Goal: Connect with others: Connect with others

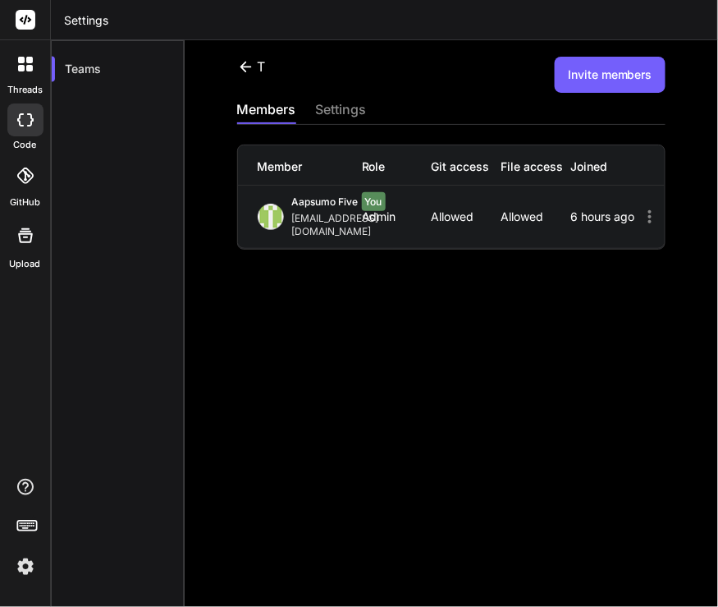
click at [31, 566] on img at bounding box center [25, 566] width 28 height 28
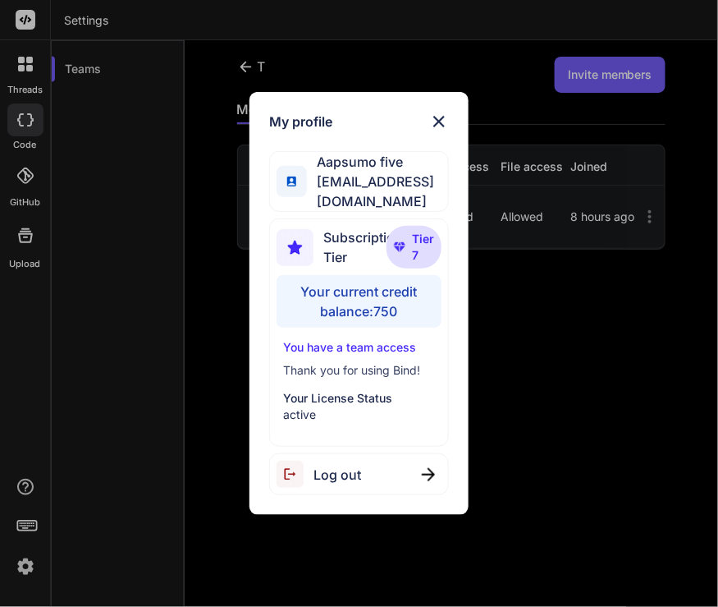
click at [398, 473] on div "Log out" at bounding box center [359, 474] width 180 height 42
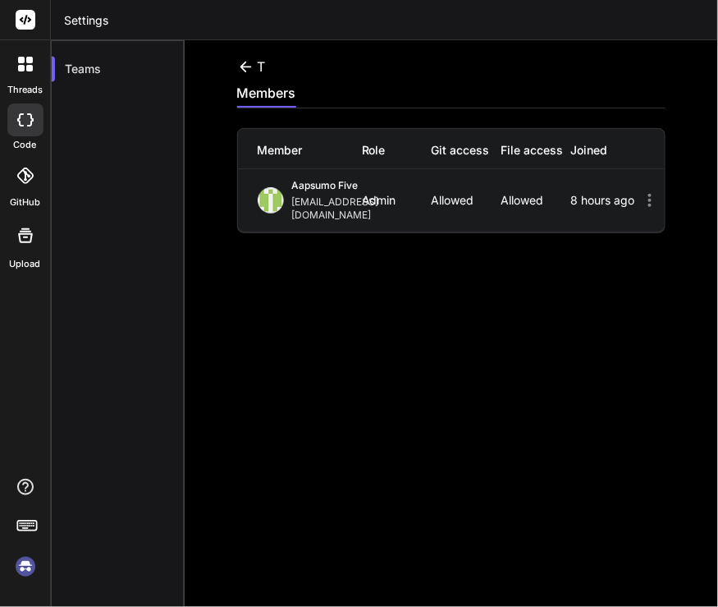
click at [26, 560] on img at bounding box center [25, 566] width 28 height 28
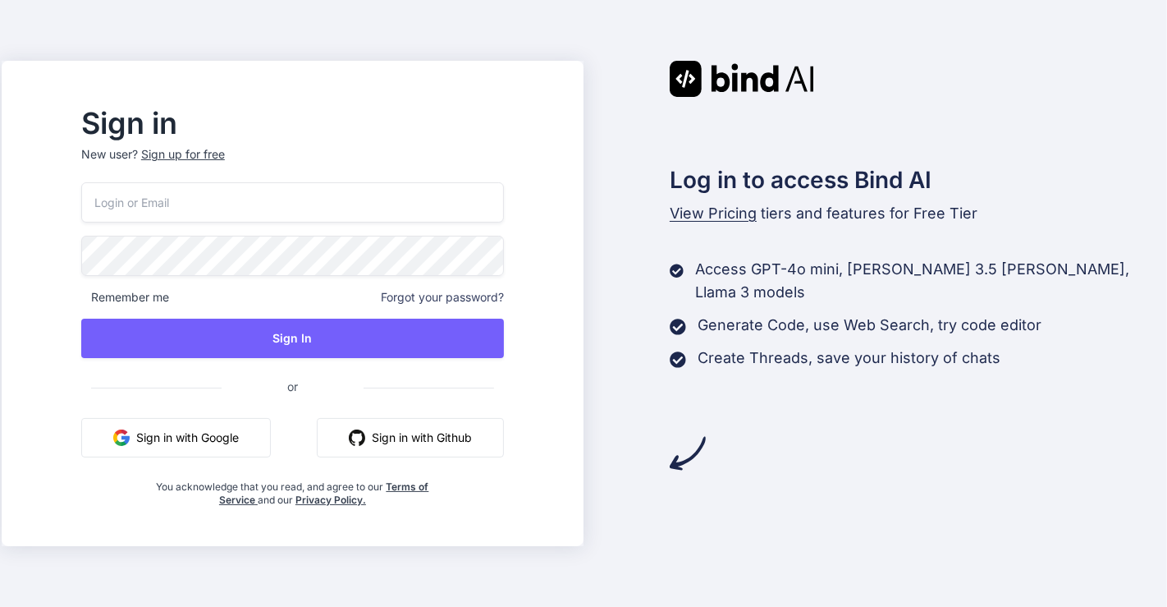
click at [218, 211] on input "email" at bounding box center [292, 202] width 423 height 40
type input "[EMAIL_ADDRESS][DOMAIN_NAME]"
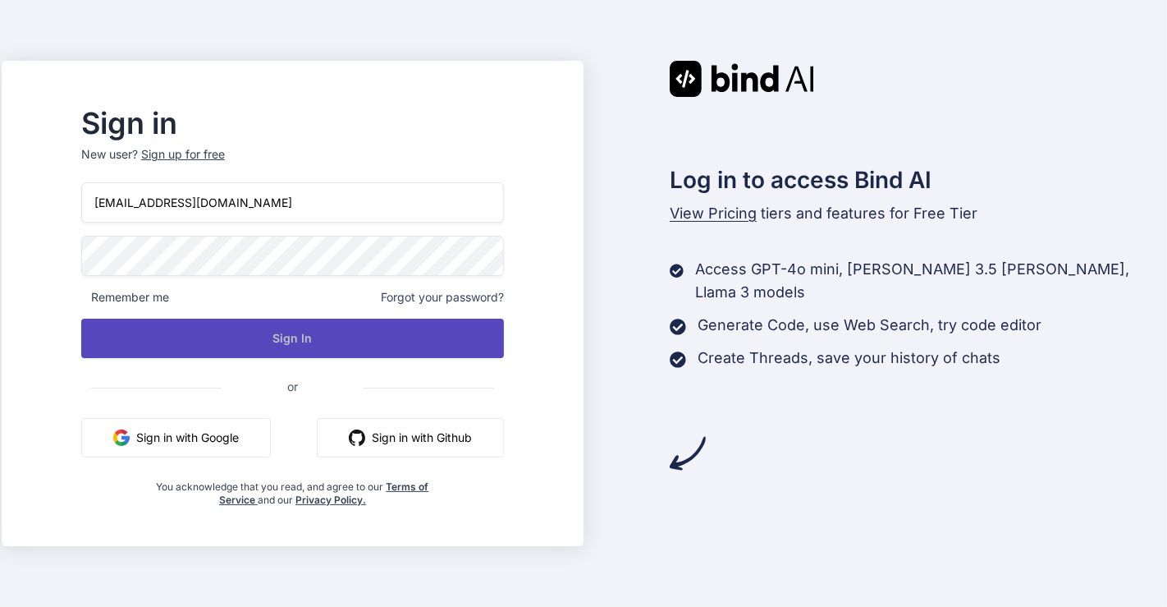
click at [394, 338] on button "Sign In" at bounding box center [292, 337] width 423 height 39
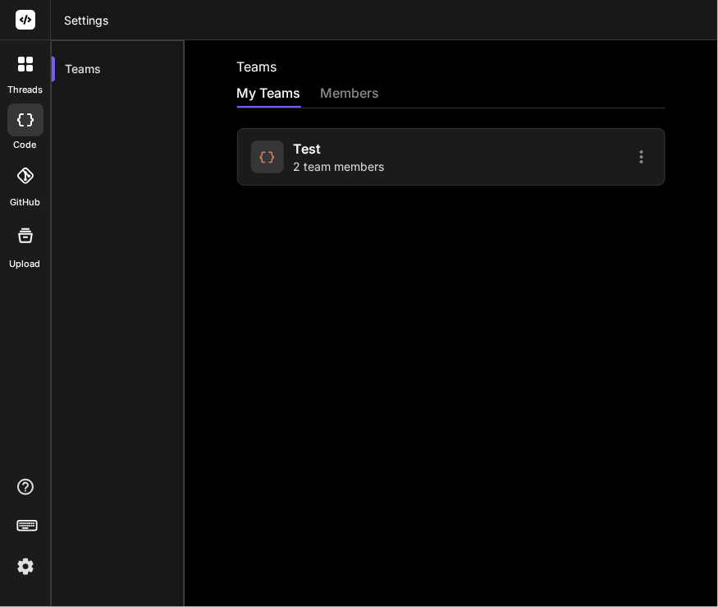
click at [337, 166] on span "2 team members" at bounding box center [339, 166] width 91 height 16
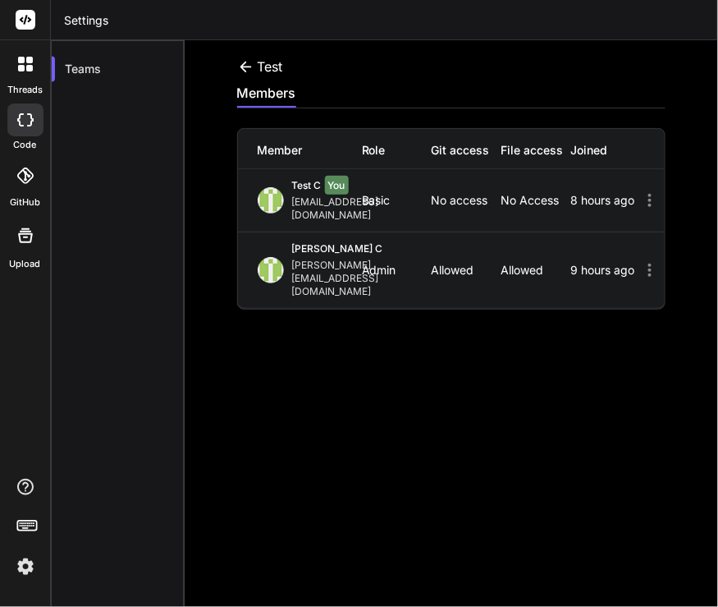
click at [245, 59] on icon at bounding box center [245, 66] width 17 height 17
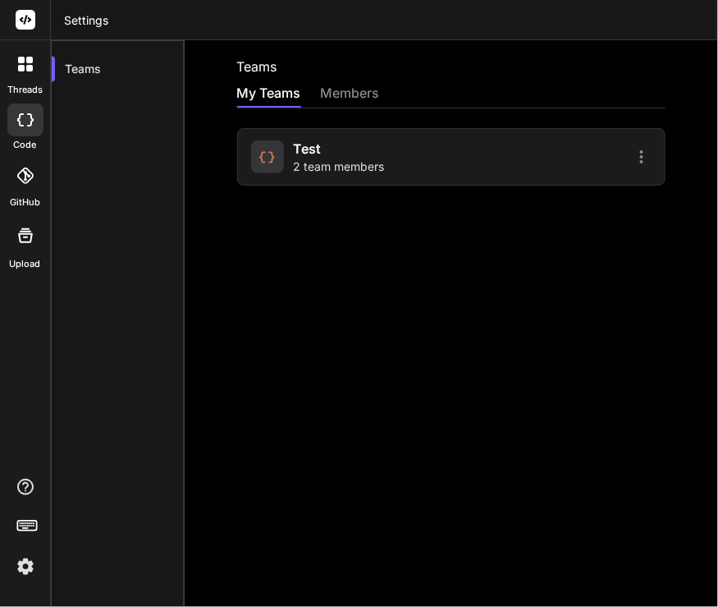
click at [363, 85] on div "members" at bounding box center [350, 94] width 59 height 23
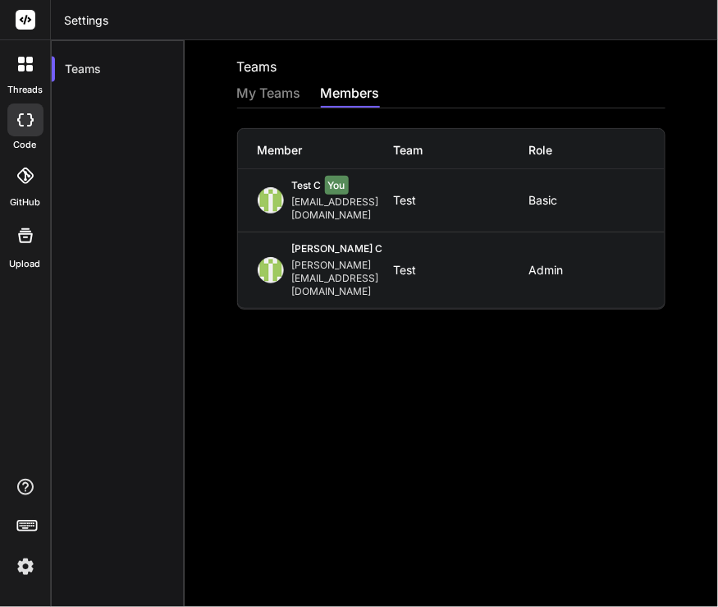
click at [271, 89] on div "My Teams" at bounding box center [269, 94] width 64 height 23
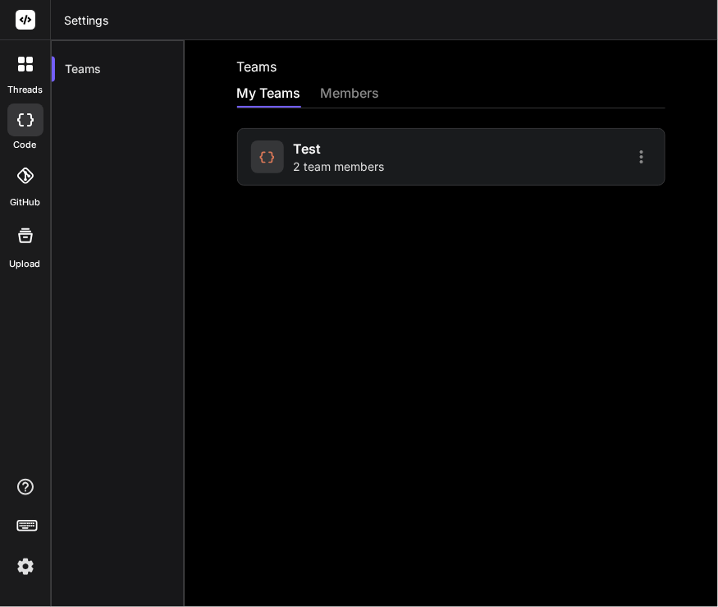
click at [308, 154] on span "test" at bounding box center [308, 149] width 28 height 20
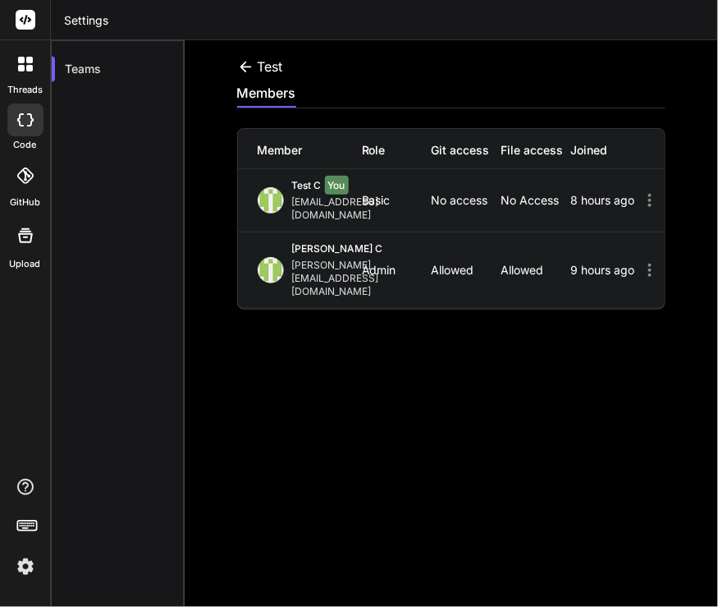
click at [22, 575] on img at bounding box center [25, 566] width 28 height 28
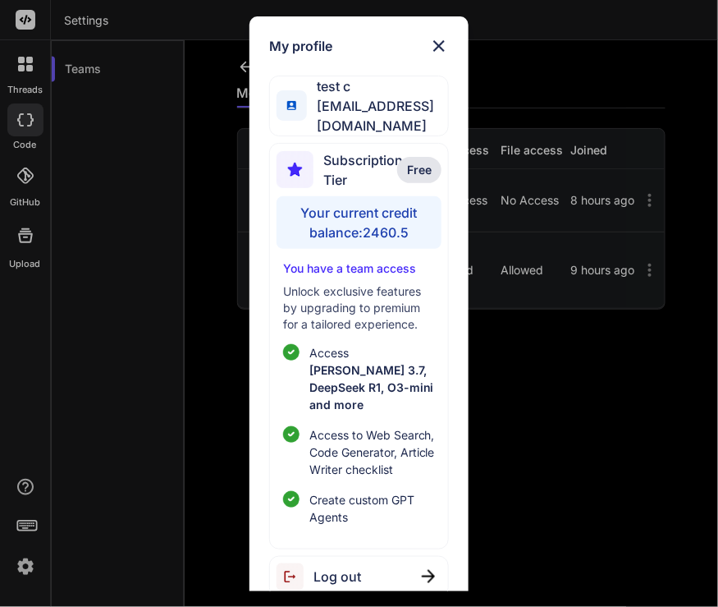
click at [580, 384] on div "My profile test c app7@yopmail.com Subscription Tier Free Your current credit b…" at bounding box center [359, 303] width 718 height 607
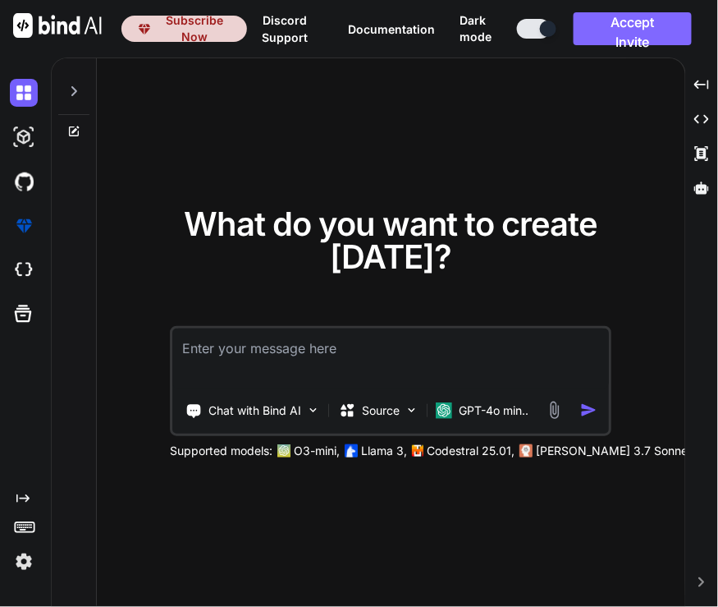
click at [621, 26] on button "Accept Invite" at bounding box center [633, 28] width 118 height 33
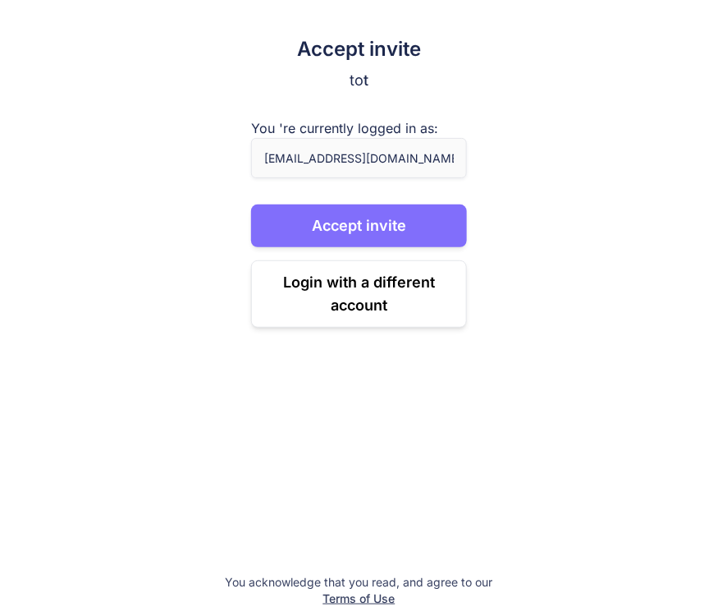
click at [322, 227] on button "Accept invite" at bounding box center [359, 225] width 216 height 43
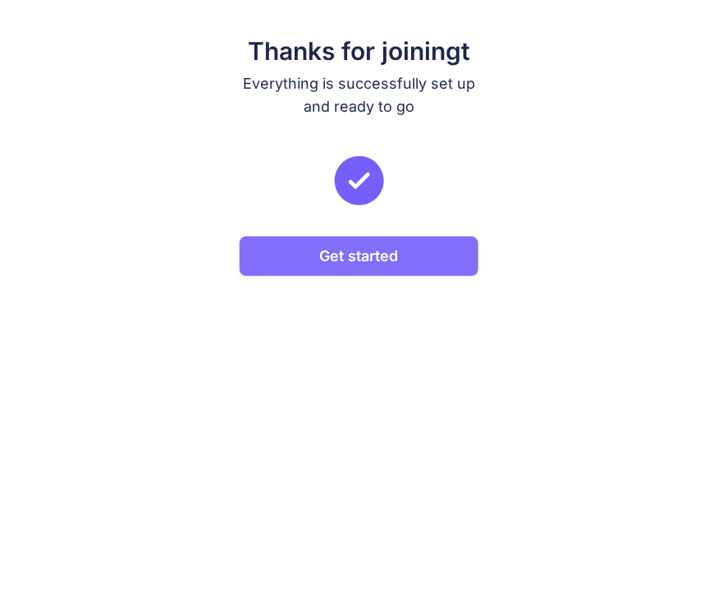
click at [361, 245] on button "Get started" at bounding box center [360, 255] width 240 height 39
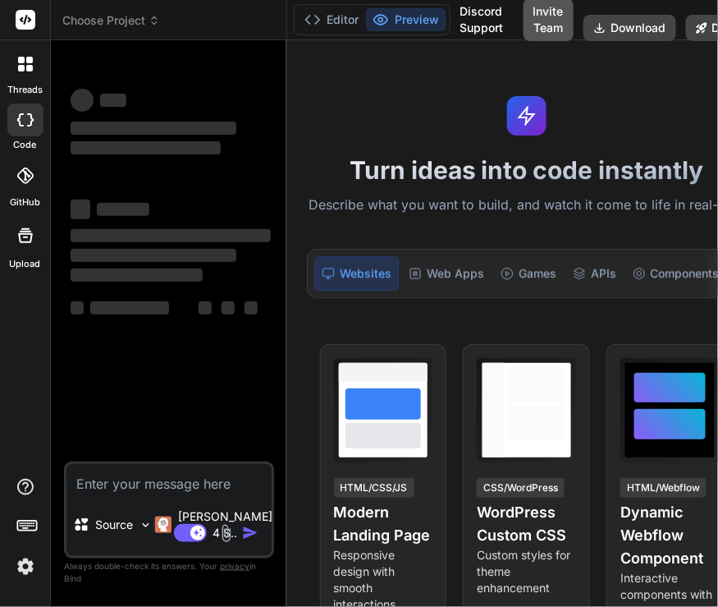
type textarea "x"
click at [529, 25] on button "Invite Team" at bounding box center [549, 19] width 50 height 43
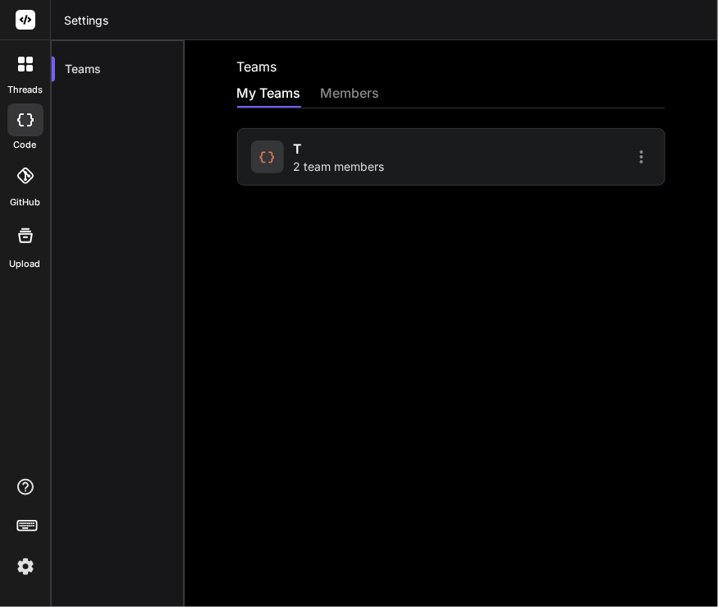
click at [342, 163] on span "2 team members" at bounding box center [339, 166] width 91 height 16
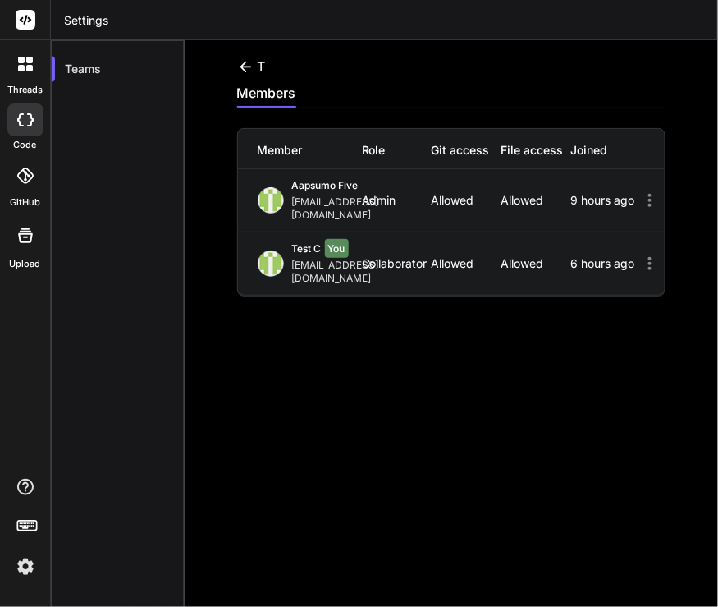
click at [247, 63] on icon at bounding box center [245, 66] width 17 height 17
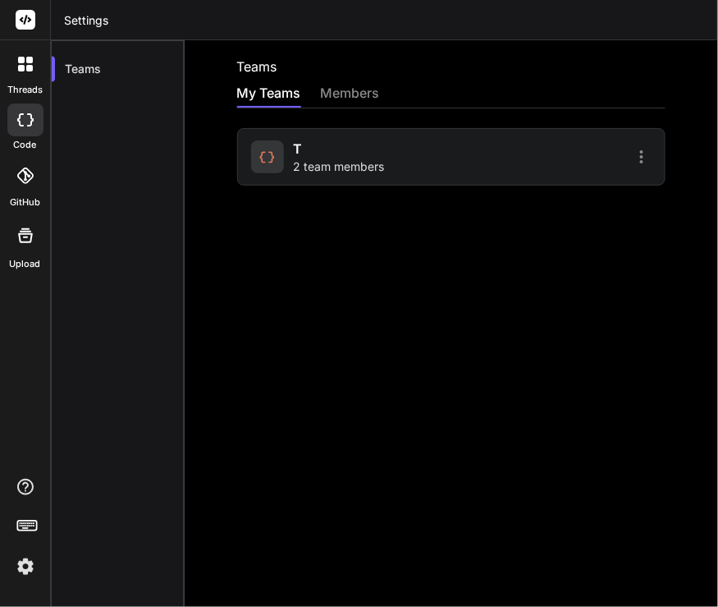
click at [339, 85] on div "members" at bounding box center [350, 94] width 59 height 23
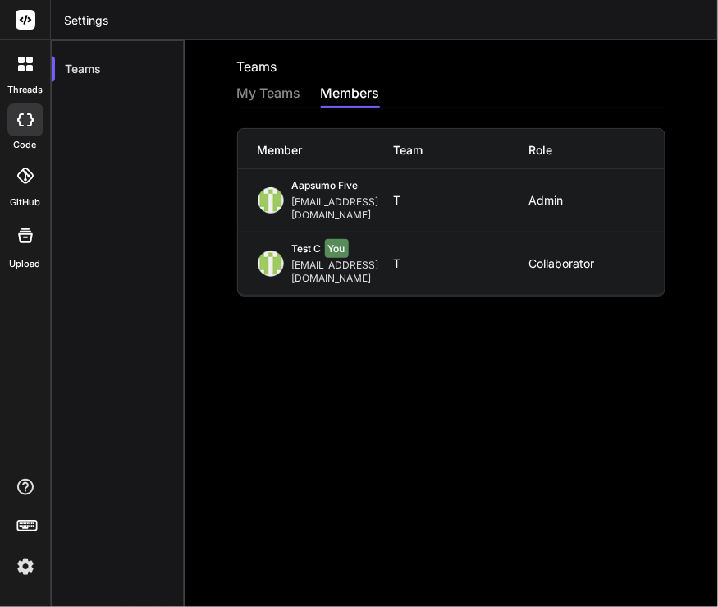
click at [269, 96] on div "My Teams" at bounding box center [269, 94] width 64 height 23
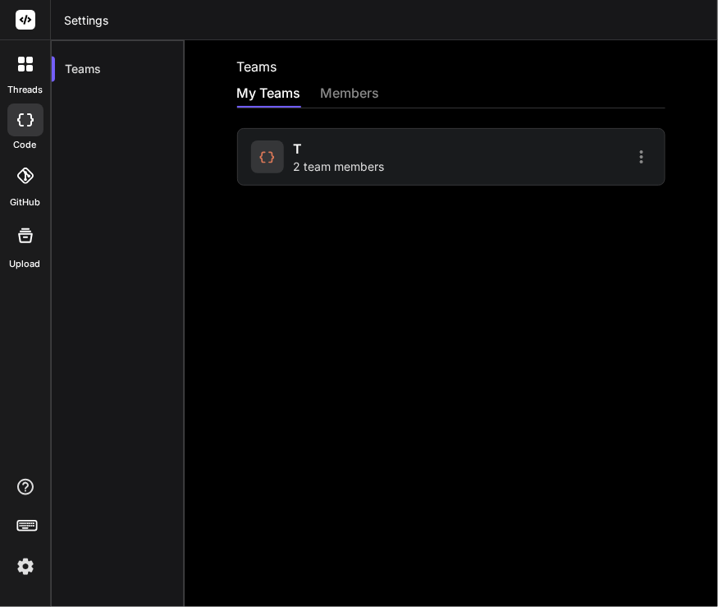
click at [319, 157] on div "t 2 team members" at bounding box center [339, 157] width 91 height 36
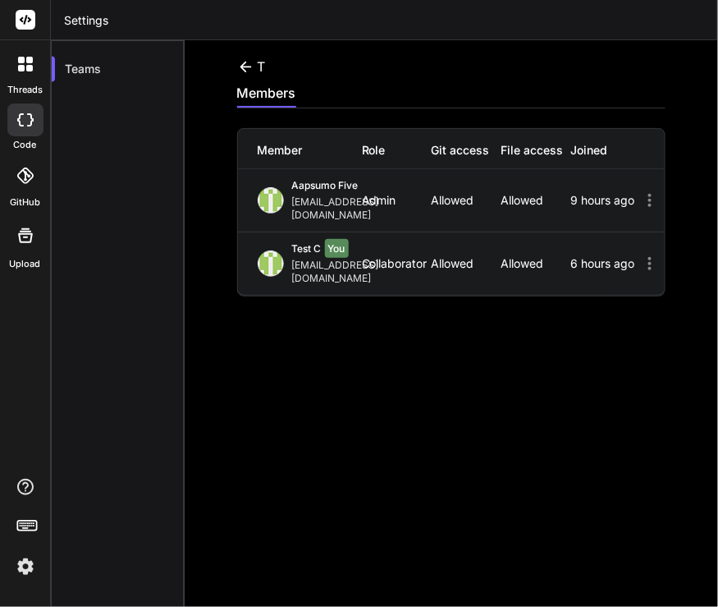
click at [250, 66] on icon at bounding box center [245, 66] width 11 height 11
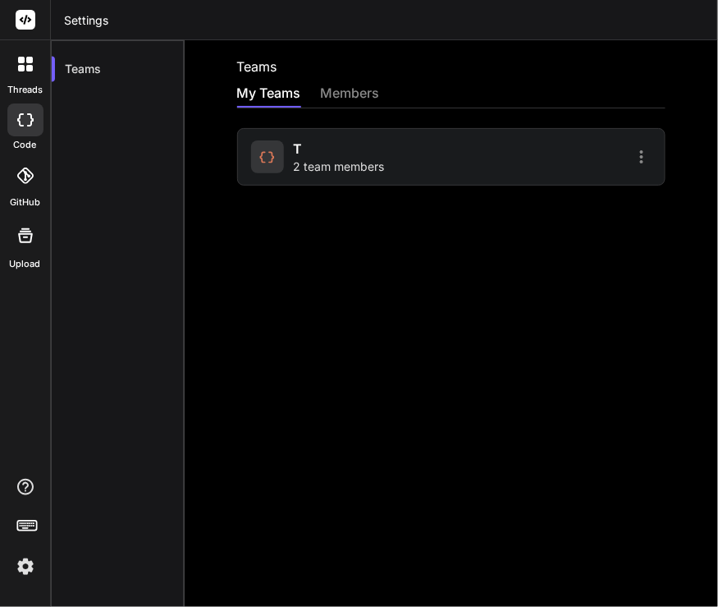
click at [350, 92] on div "members" at bounding box center [350, 94] width 59 height 23
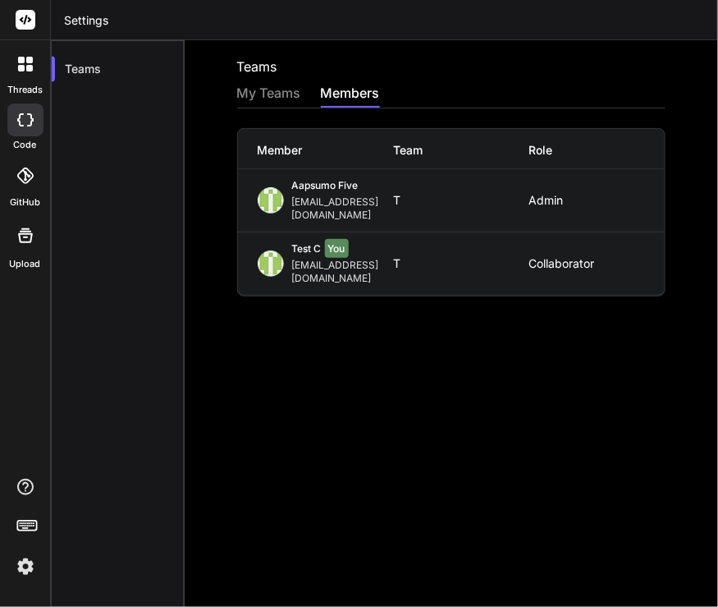
click at [252, 90] on div "My Teams" at bounding box center [269, 94] width 64 height 23
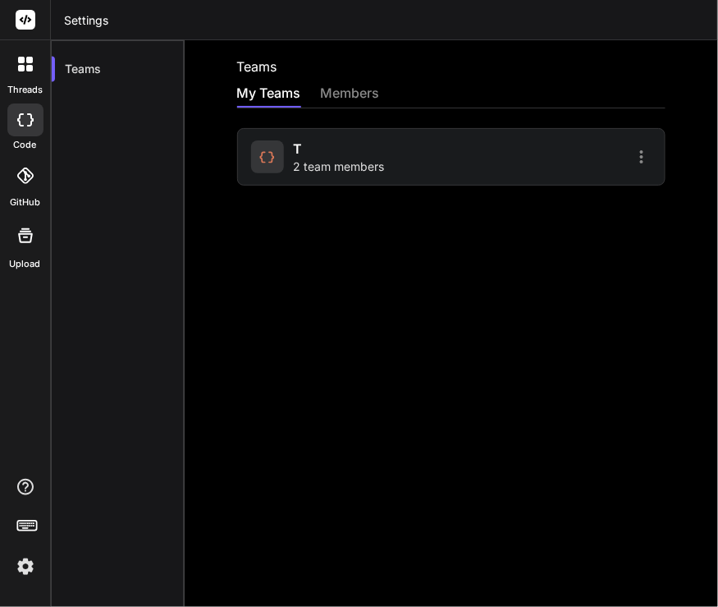
click at [344, 152] on div "t 2 team members" at bounding box center [339, 157] width 91 height 36
click at [299, 140] on span "t" at bounding box center [298, 149] width 9 height 20
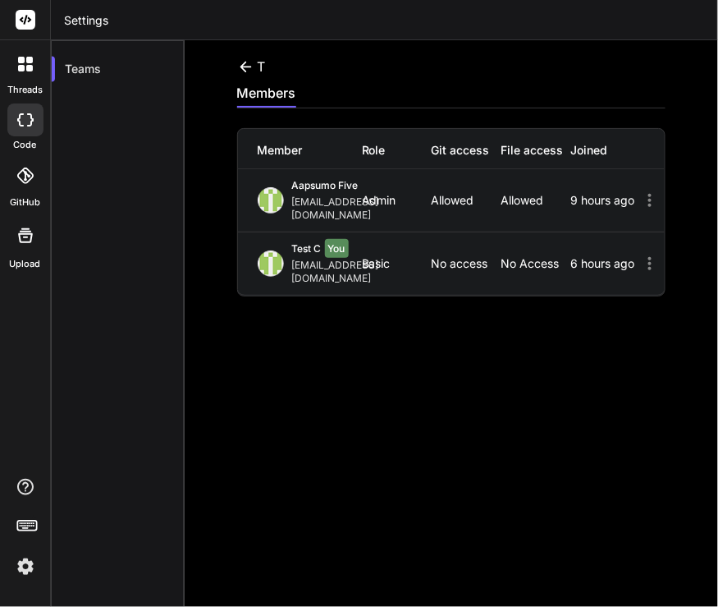
click at [250, 66] on icon at bounding box center [245, 66] width 11 height 11
